Goal: Book appointment/travel/reservation

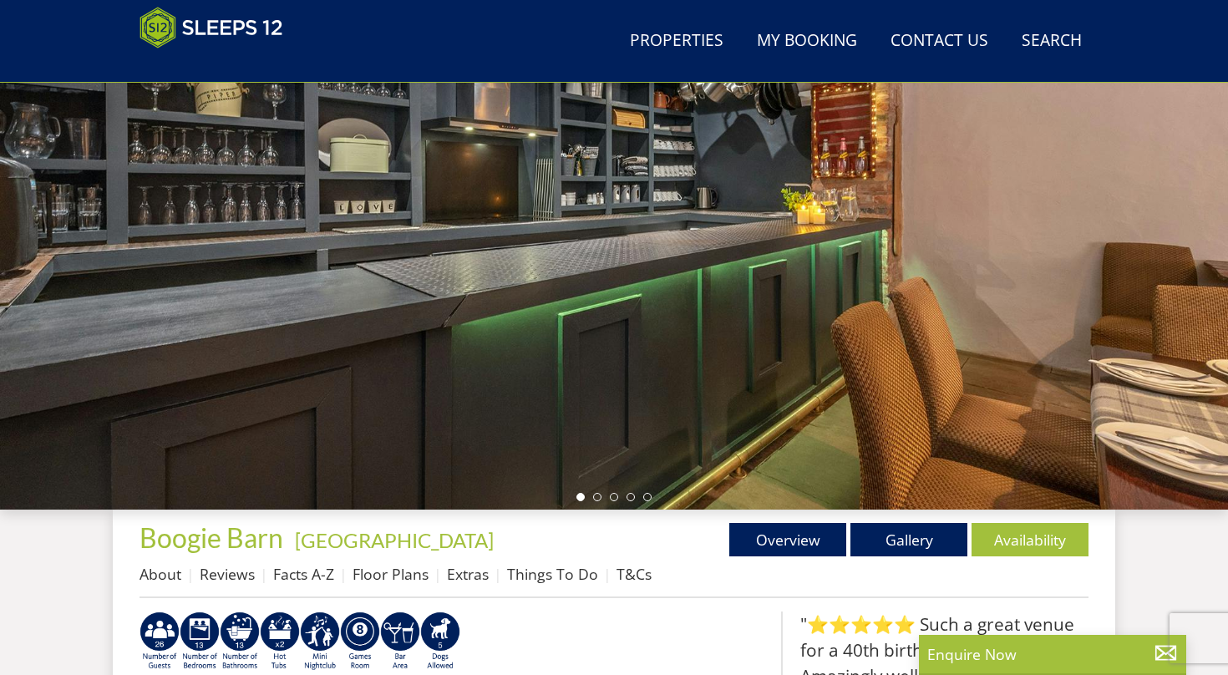
scroll to position [177, 0]
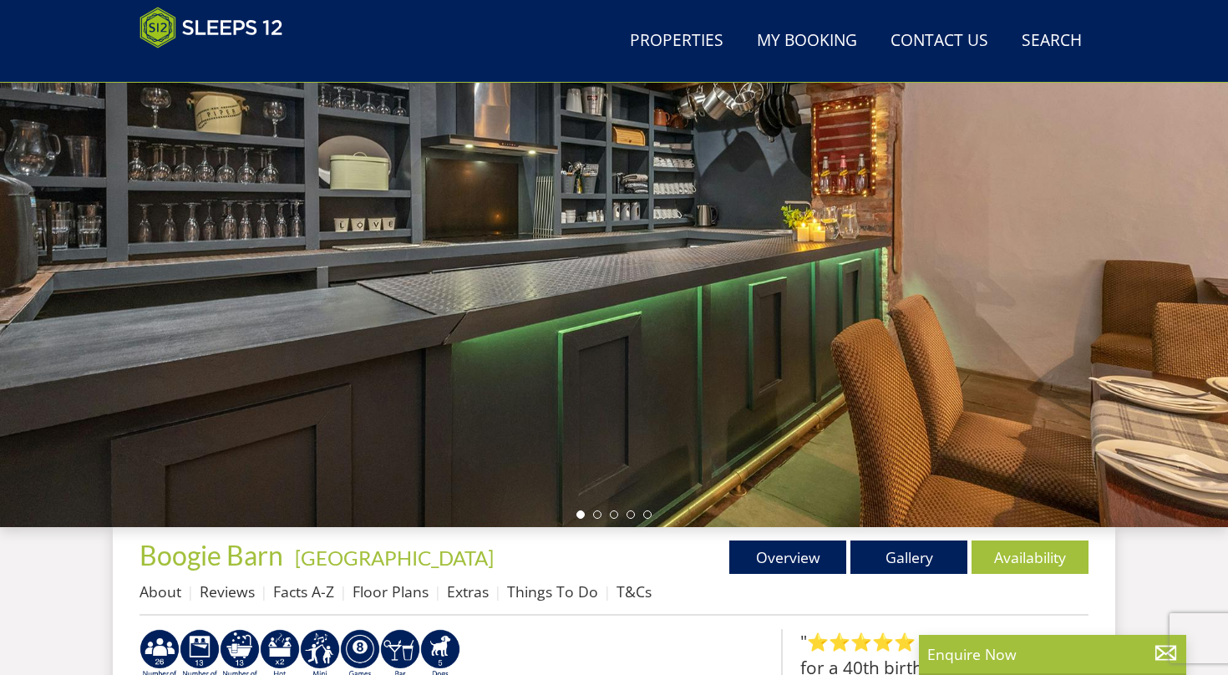
click at [1007, 314] on div at bounding box center [614, 234] width 1228 height 585
click at [596, 517] on li at bounding box center [597, 514] width 8 height 8
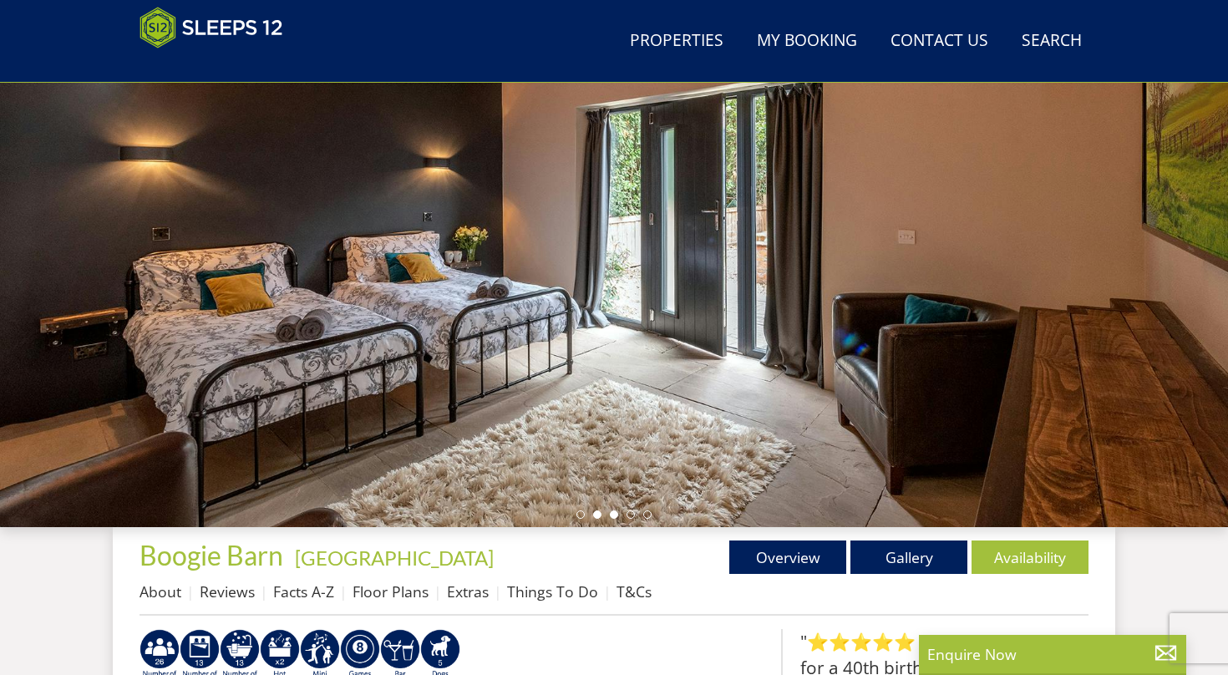
click at [615, 515] on li at bounding box center [614, 514] width 8 height 8
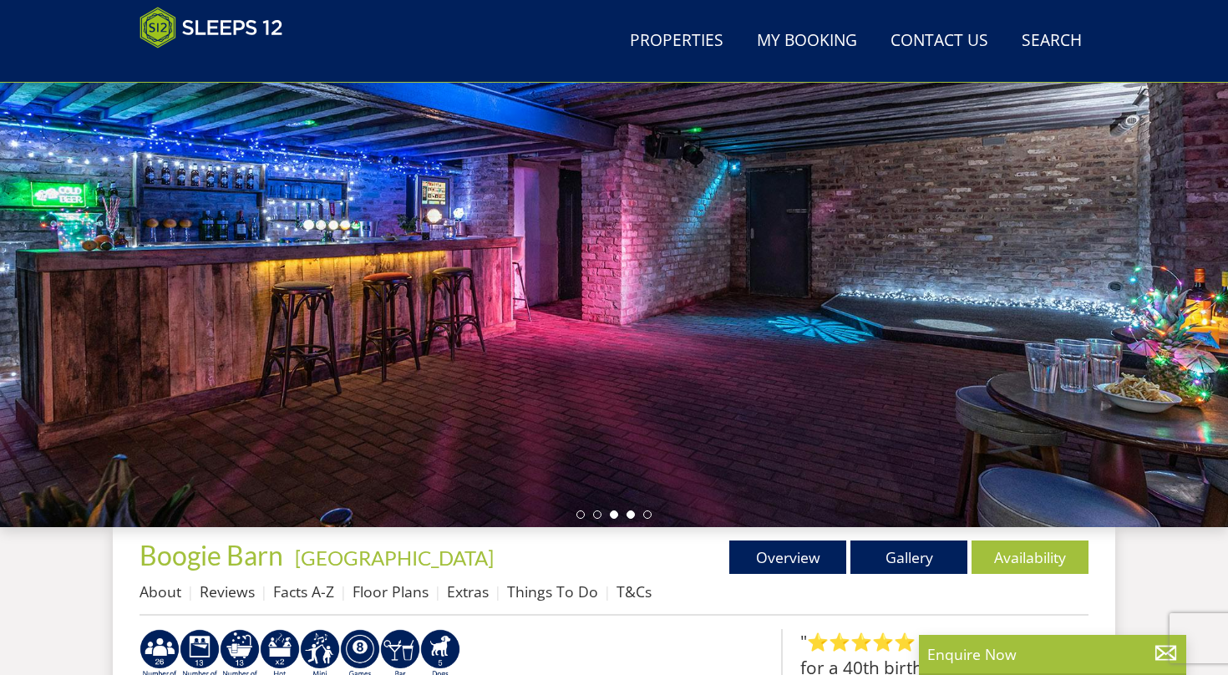
click at [633, 515] on li at bounding box center [630, 514] width 8 height 8
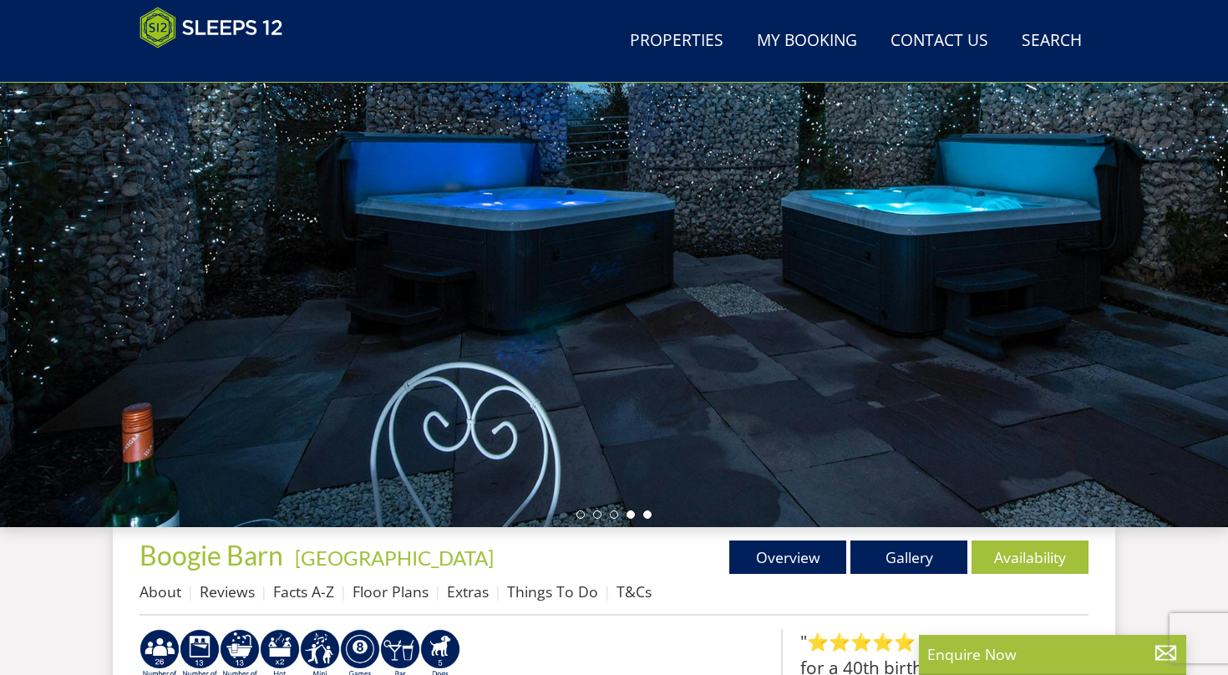
click at [648, 512] on li at bounding box center [647, 514] width 8 height 8
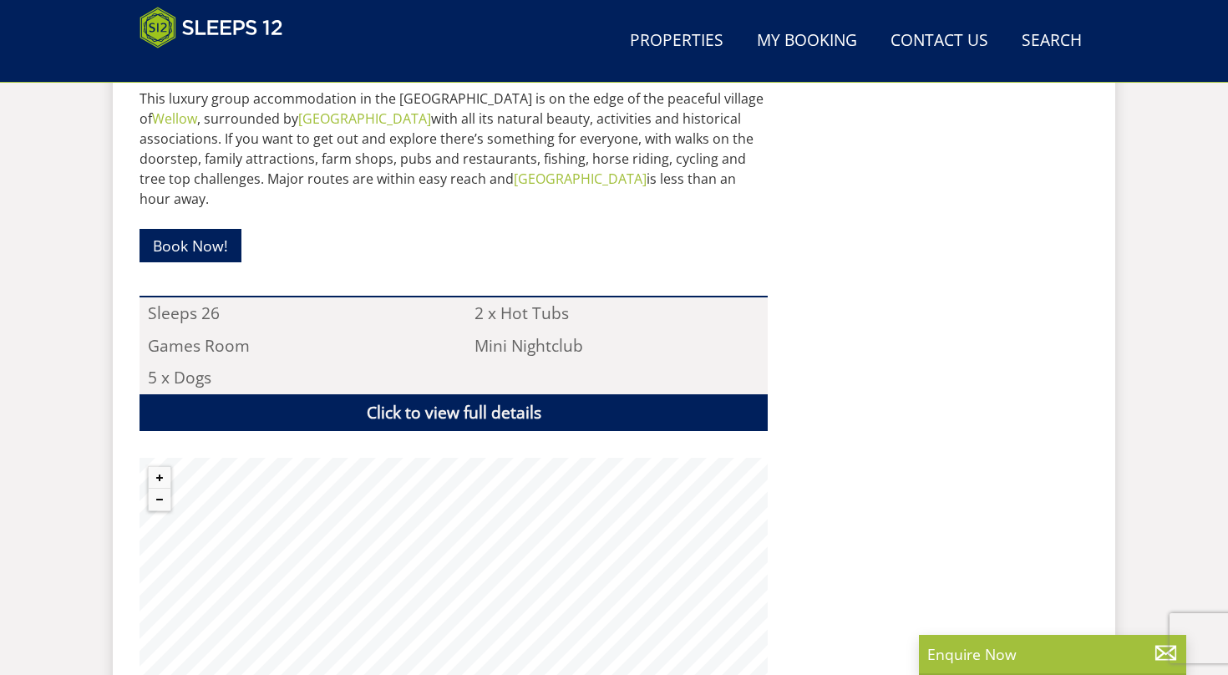
scroll to position [936, 0]
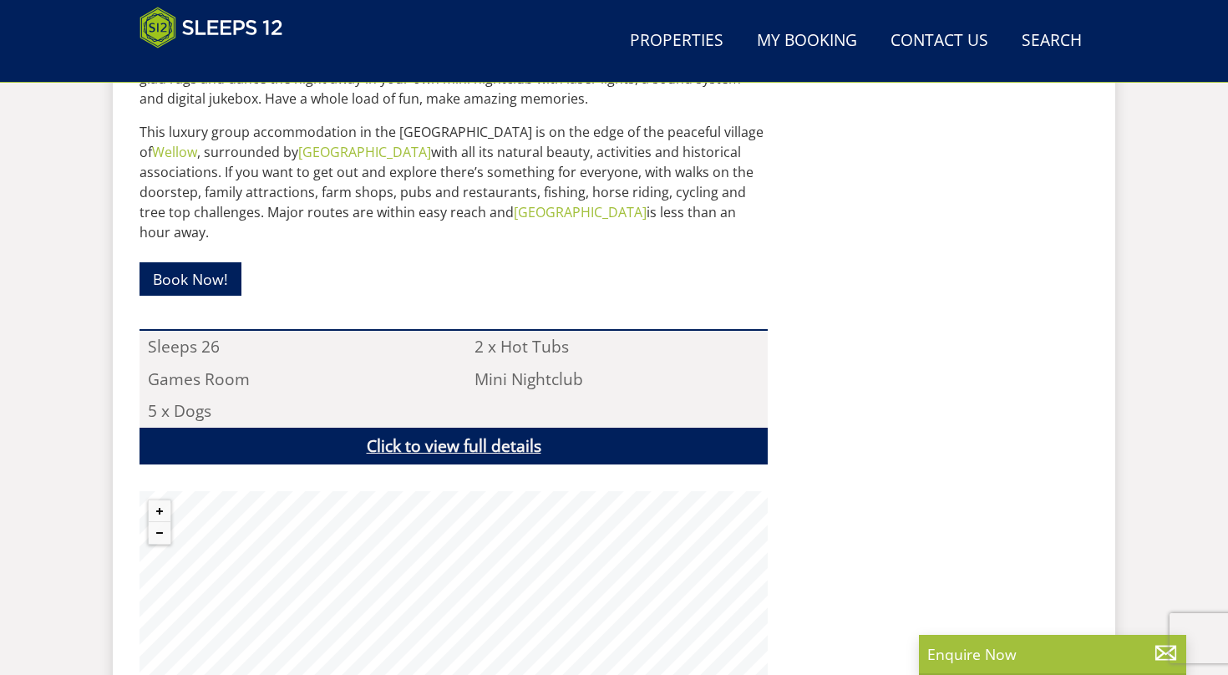
click at [543, 428] on link "Click to view full details" at bounding box center [453, 447] width 628 height 38
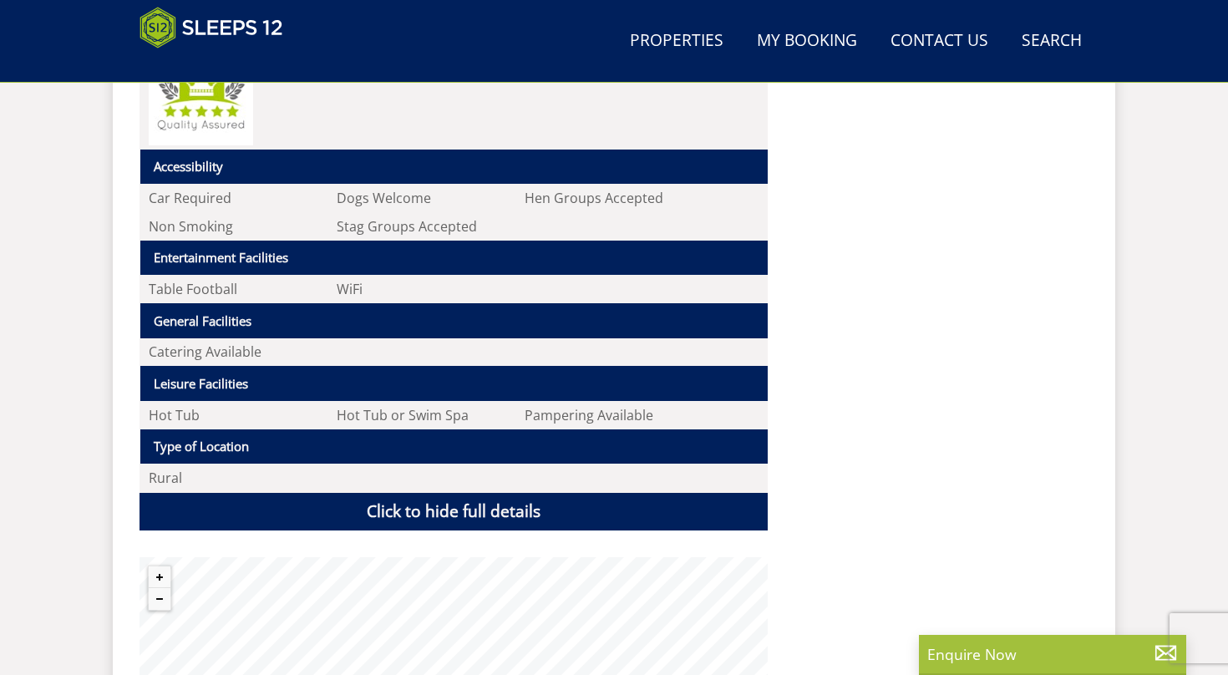
scroll to position [1367, 0]
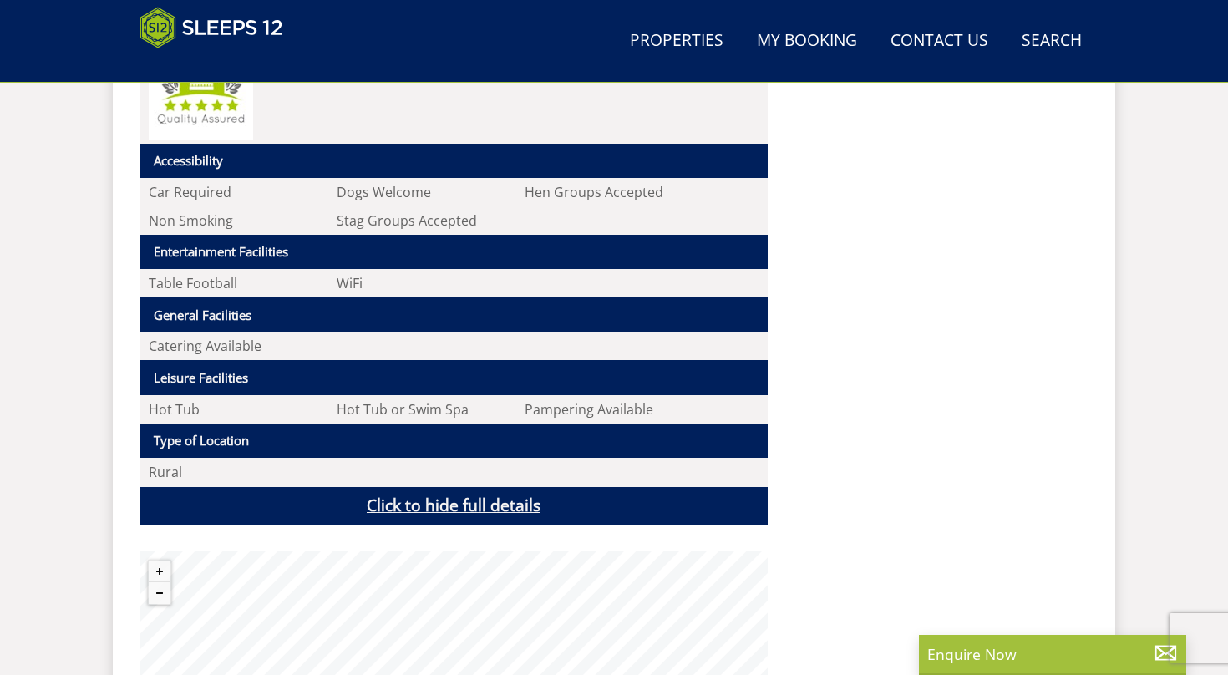
click at [482, 504] on link "Click to hide full details" at bounding box center [453, 506] width 628 height 38
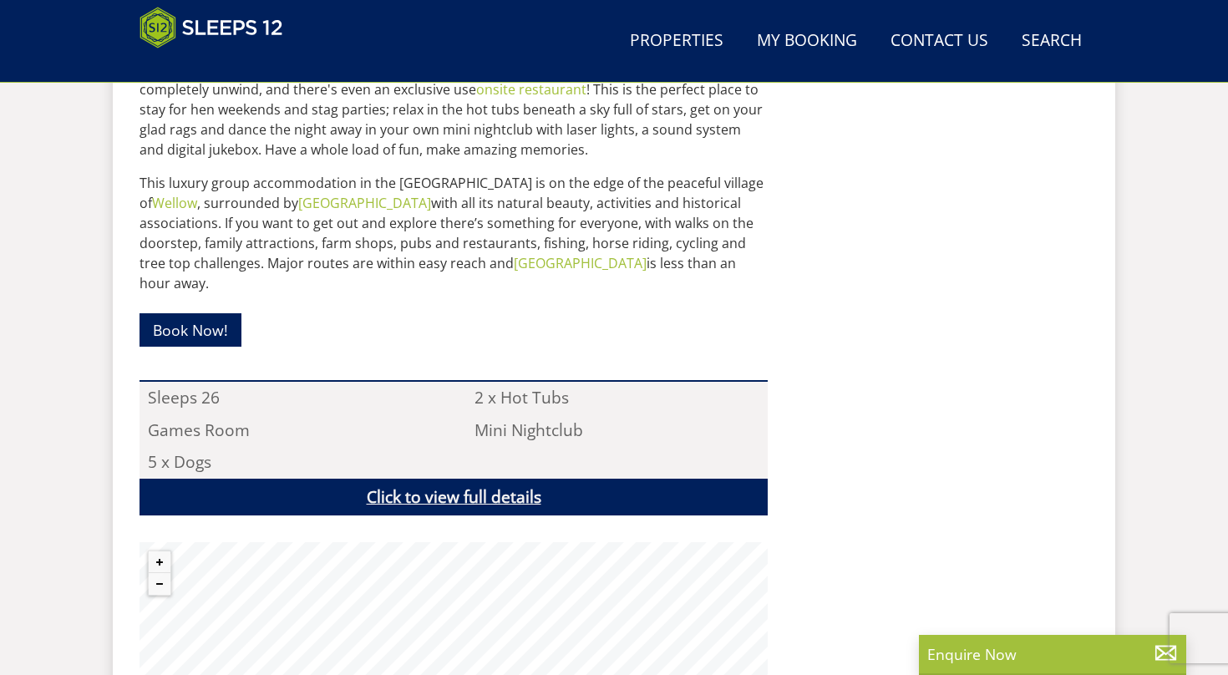
scroll to position [883, 0]
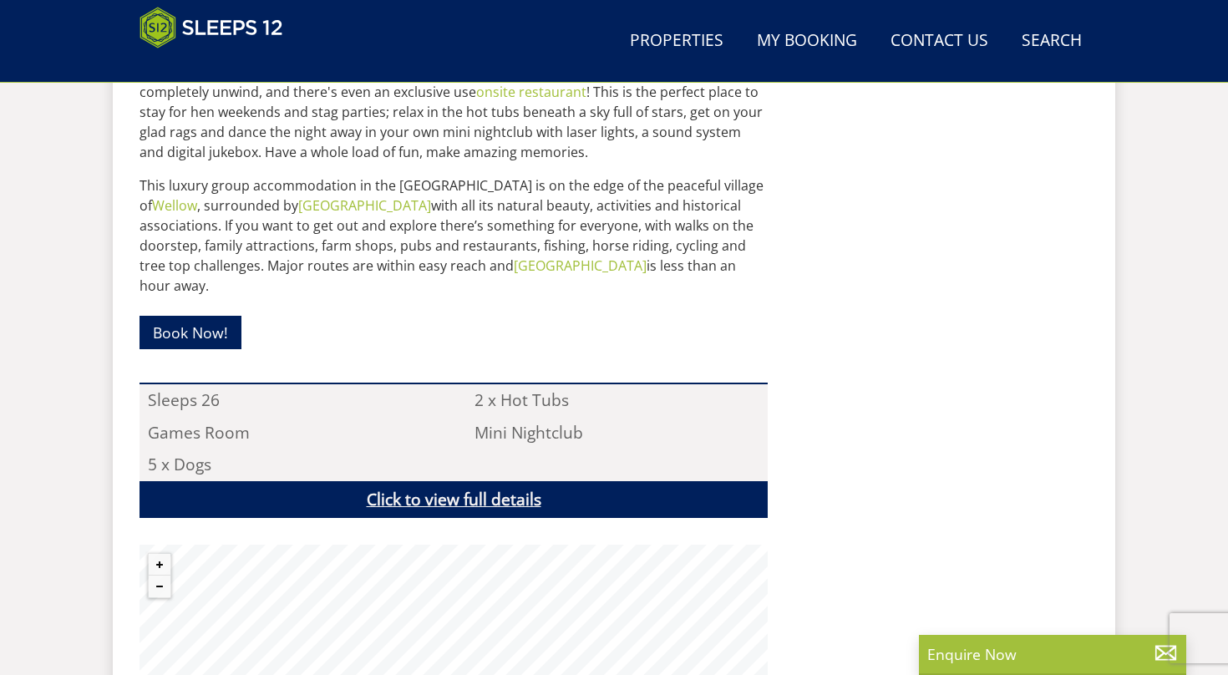
click at [483, 481] on link "Click to view full details" at bounding box center [453, 500] width 628 height 38
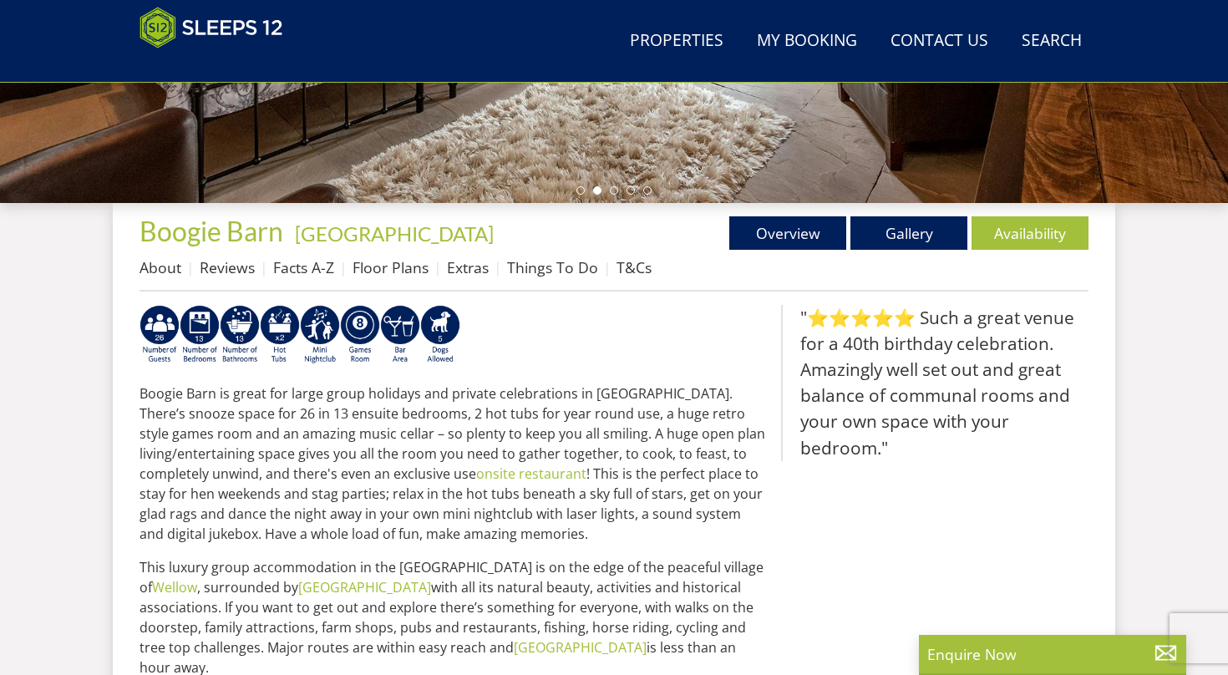
scroll to position [499, 0]
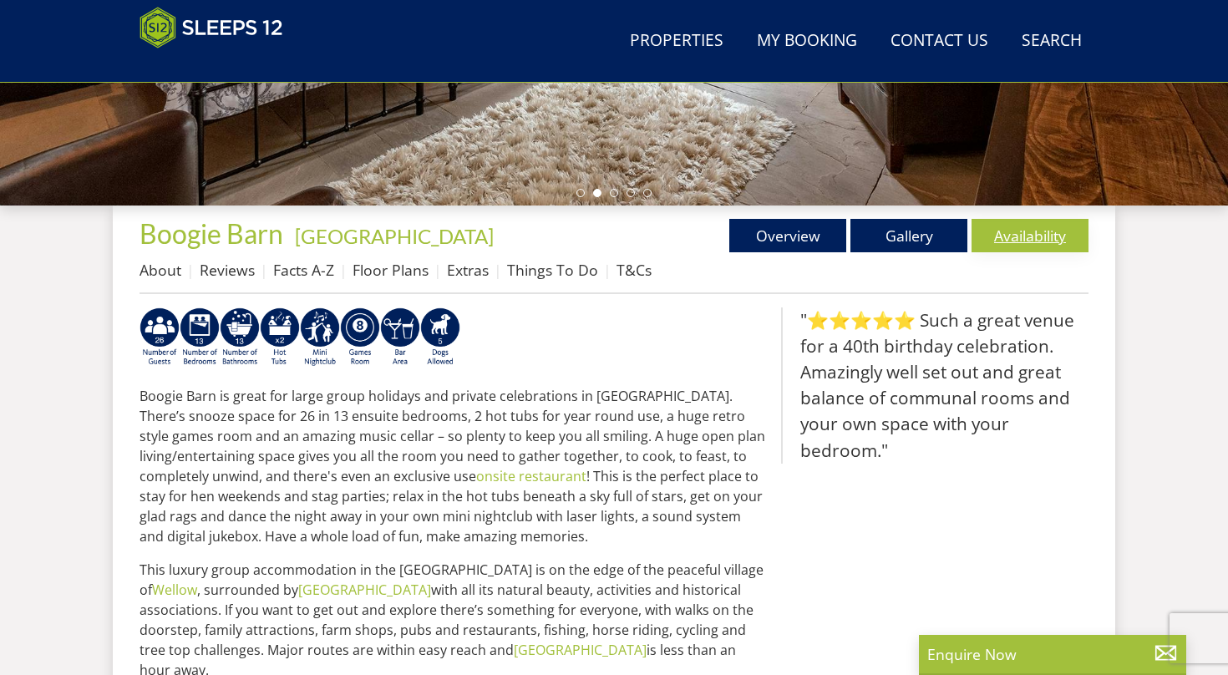
click at [1022, 237] on link "Availability" at bounding box center [1029, 235] width 117 height 33
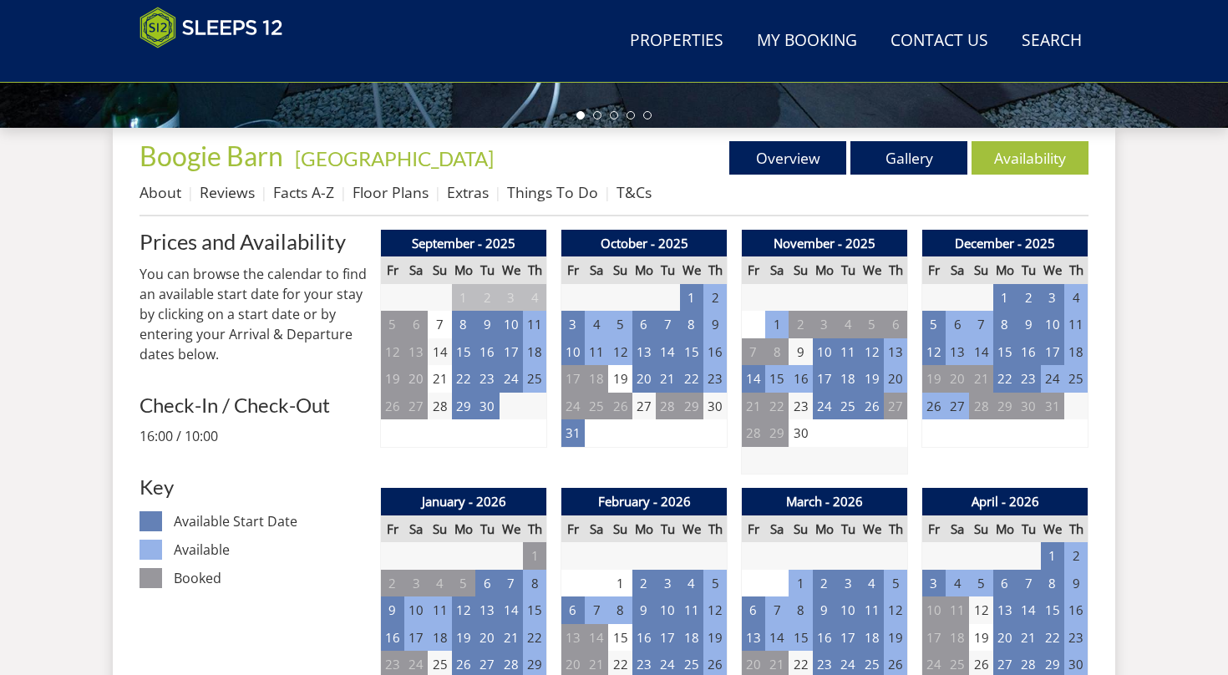
scroll to position [578, 0]
